Goal: Task Accomplishment & Management: Use online tool/utility

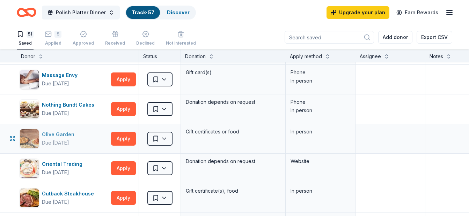
scroll to position [698, 0]
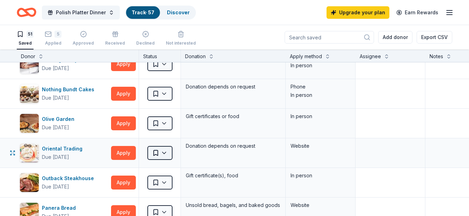
click at [158, 155] on html "Polish Platter Dinner Track · 57 Discover Upgrade your plan Earn Rewards 51 Sav…" at bounding box center [234, 108] width 469 height 216
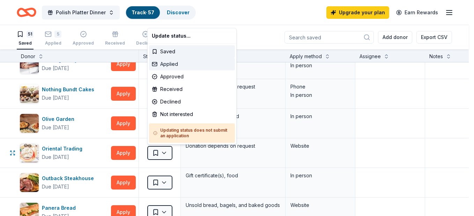
click at [169, 62] on div "Applied" at bounding box center [192, 64] width 86 height 13
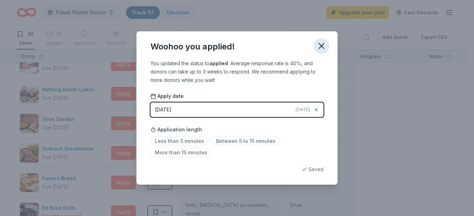
click at [319, 43] on icon "button" at bounding box center [322, 46] width 10 height 10
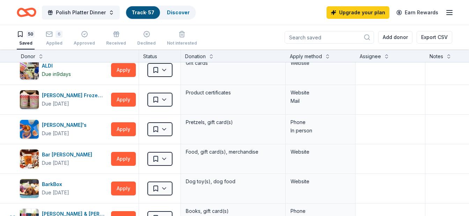
scroll to position [0, 0]
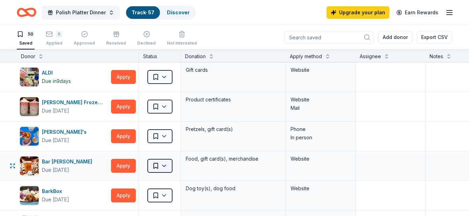
click at [164, 167] on html "Polish Platter Dinner Track · 57 Discover Upgrade your plan Earn Rewards 50 Sav…" at bounding box center [234, 108] width 469 height 216
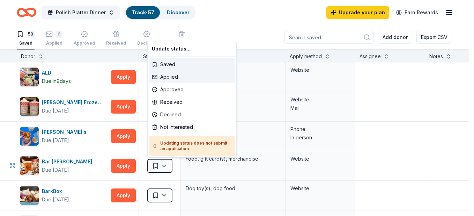
click at [170, 76] on div "Applied" at bounding box center [192, 77] width 86 height 13
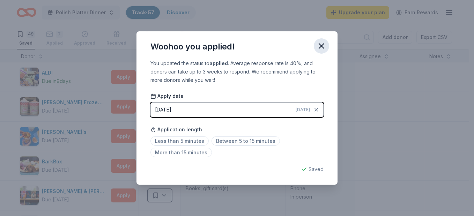
click at [321, 47] on icon "button" at bounding box center [322, 46] width 10 height 10
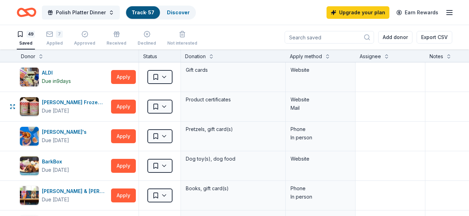
click at [158, 102] on html "Polish Platter Dinner Track · 57 Discover Upgrade your plan Earn Rewards 49 Sav…" at bounding box center [234, 108] width 469 height 216
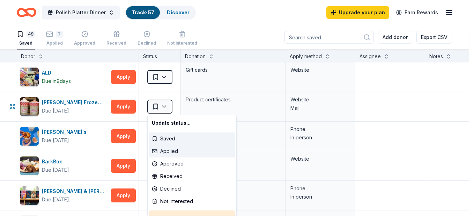
click at [173, 153] on div "Applied" at bounding box center [192, 151] width 86 height 13
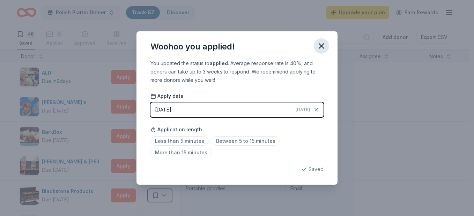
click at [321, 45] on icon "button" at bounding box center [321, 46] width 5 height 5
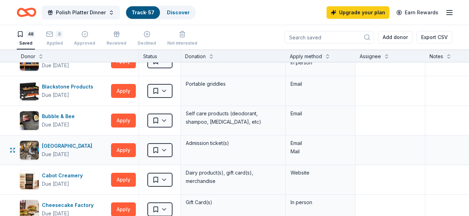
scroll to position [140, 0]
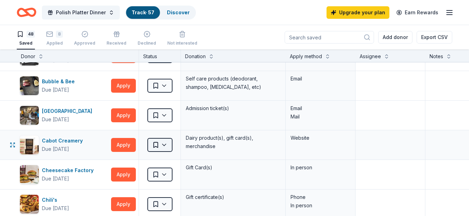
click at [168, 147] on html "Polish Platter Dinner Track · 57 Discover Upgrade your plan Earn Rewards 48 Sav…" at bounding box center [234, 108] width 469 height 216
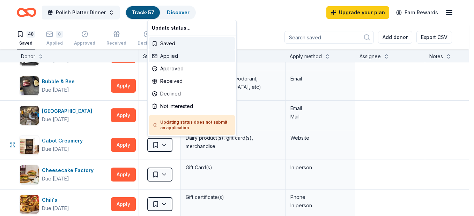
click at [171, 58] on div "Applied" at bounding box center [192, 56] width 86 height 13
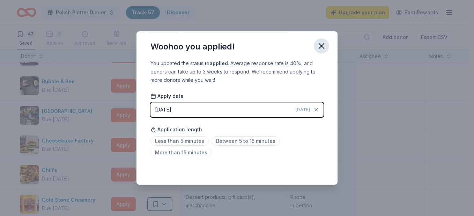
click at [321, 49] on icon "button" at bounding box center [322, 46] width 10 height 10
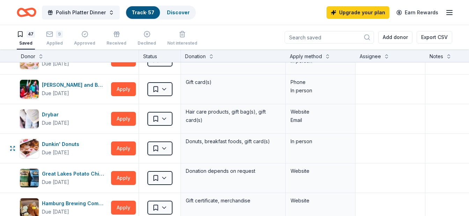
scroll to position [349, 0]
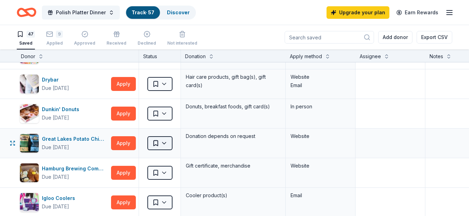
click at [161, 145] on html "Polish Platter Dinner Track · 57 Discover Upgrade your plan Earn Rewards 47 Sav…" at bounding box center [234, 108] width 469 height 216
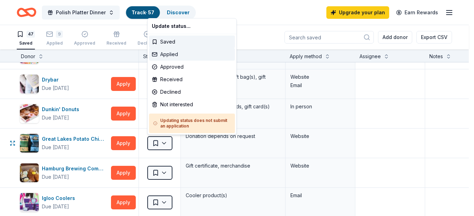
click at [169, 54] on div "Applied" at bounding box center [192, 54] width 86 height 13
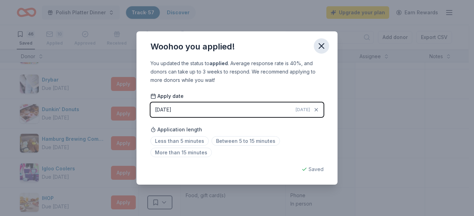
click at [319, 44] on icon "button" at bounding box center [321, 46] width 5 height 5
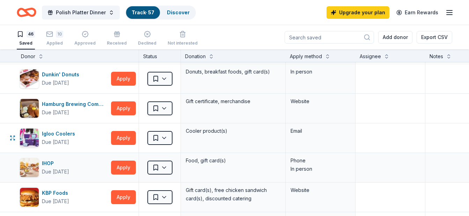
scroll to position [419, 0]
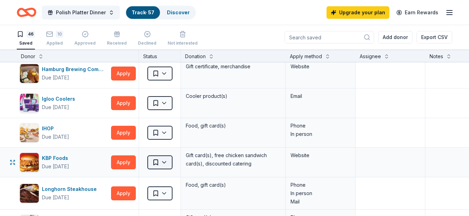
click at [162, 163] on html "Polish Platter Dinner Track · 57 Discover Upgrade your plan Earn Rewards 46 Sav…" at bounding box center [234, 108] width 469 height 216
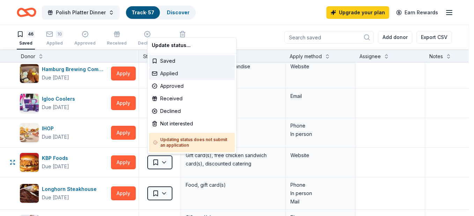
click at [170, 76] on div "Applied" at bounding box center [192, 73] width 86 height 13
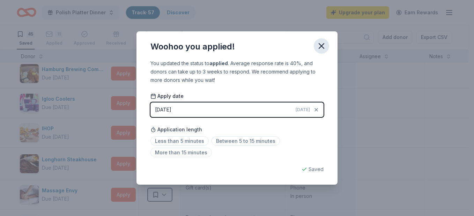
click at [318, 43] on icon "button" at bounding box center [322, 46] width 10 height 10
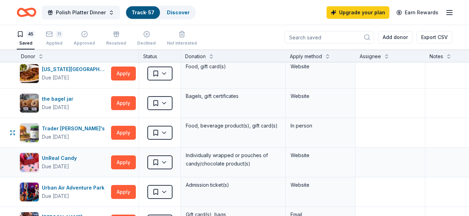
scroll to position [1082, 0]
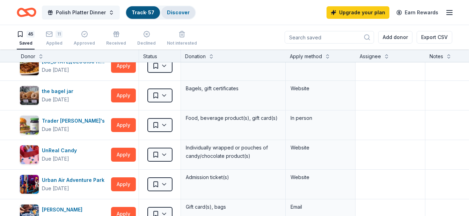
click at [174, 10] on link "Discover" at bounding box center [178, 12] width 23 height 6
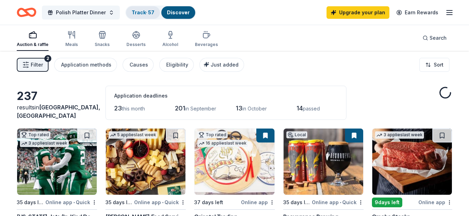
click at [142, 13] on link "Track · 57" at bounding box center [143, 12] width 23 height 6
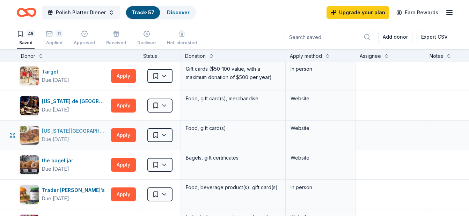
scroll to position [1047, 0]
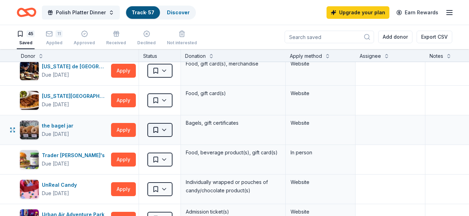
click at [160, 134] on html "Polish Platter Dinner Track · 57 Discover Upgrade your plan Earn Rewards 45 Sav…" at bounding box center [234, 108] width 469 height 216
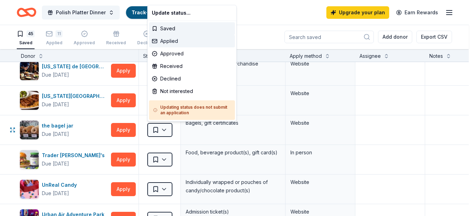
click at [164, 44] on div "Applied" at bounding box center [192, 41] width 86 height 13
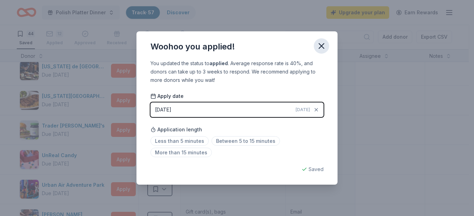
click at [320, 49] on icon "button" at bounding box center [322, 46] width 10 height 10
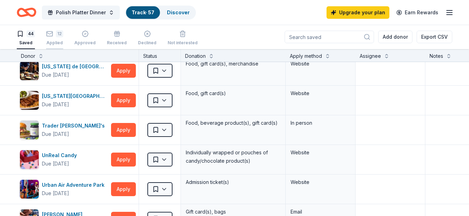
click at [57, 38] on div "12 Applied" at bounding box center [54, 34] width 17 height 15
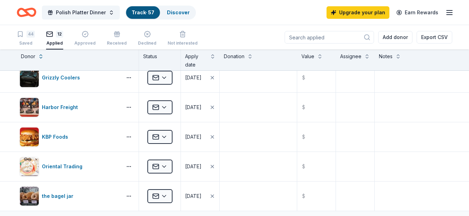
scroll to position [175, 0]
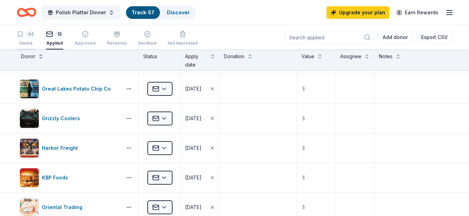
click at [20, 36] on icon "button" at bounding box center [20, 34] width 4 height 5
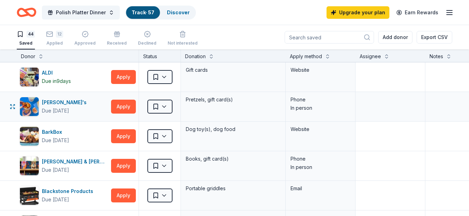
click at [302, 104] on div "In person" at bounding box center [320, 108] width 60 height 8
click at [301, 104] on div "In person" at bounding box center [320, 108] width 60 height 8
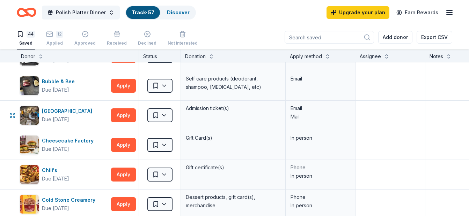
scroll to position [70, 0]
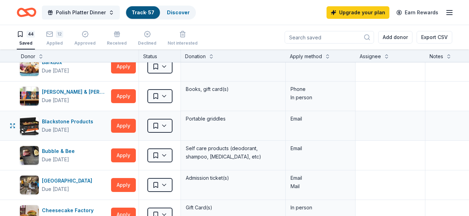
click at [297, 117] on div "Email" at bounding box center [320, 119] width 60 height 8
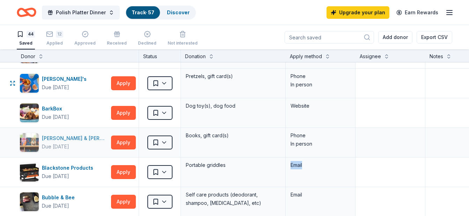
scroll to position [35, 0]
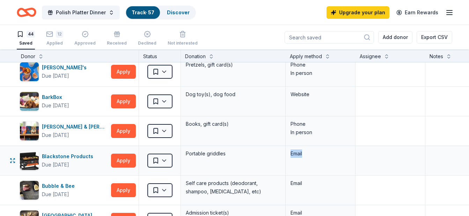
click at [301, 153] on div "Email" at bounding box center [320, 154] width 60 height 8
click at [452, 14] on icon "button" at bounding box center [449, 12] width 8 height 8
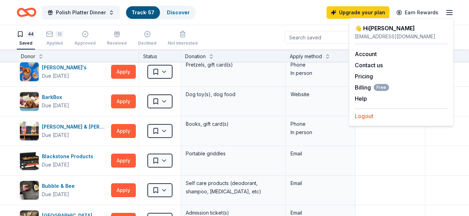
click at [366, 116] on button "Logout" at bounding box center [364, 116] width 19 height 8
